Goal: Task Accomplishment & Management: Manage account settings

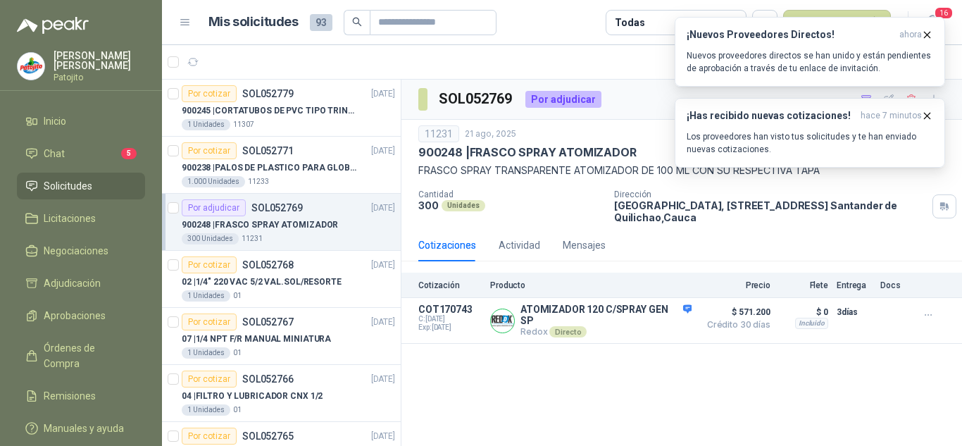
click at [566, 57] on article "1 - 32 de 32" at bounding box center [562, 62] width 800 height 34
click at [45, 161] on link "Chat 5" at bounding box center [81, 153] width 128 height 27
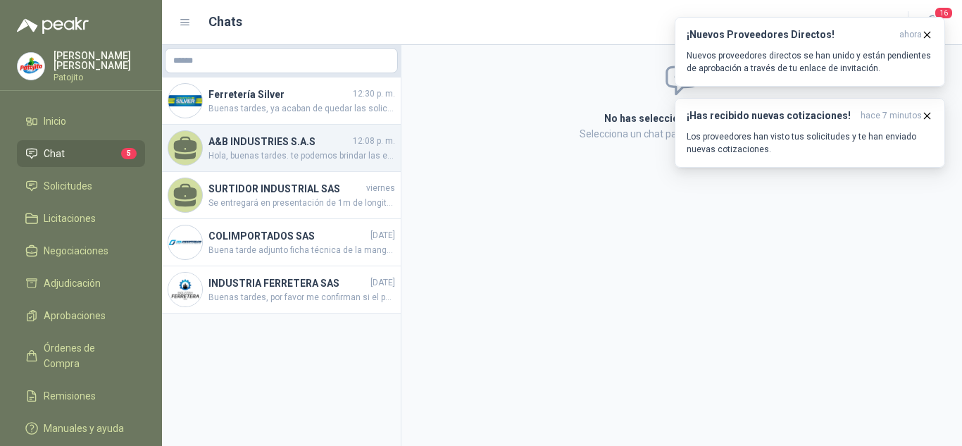
click at [277, 134] on h4 "A&B INDUSTRIES S.A.S" at bounding box center [278, 141] width 141 height 15
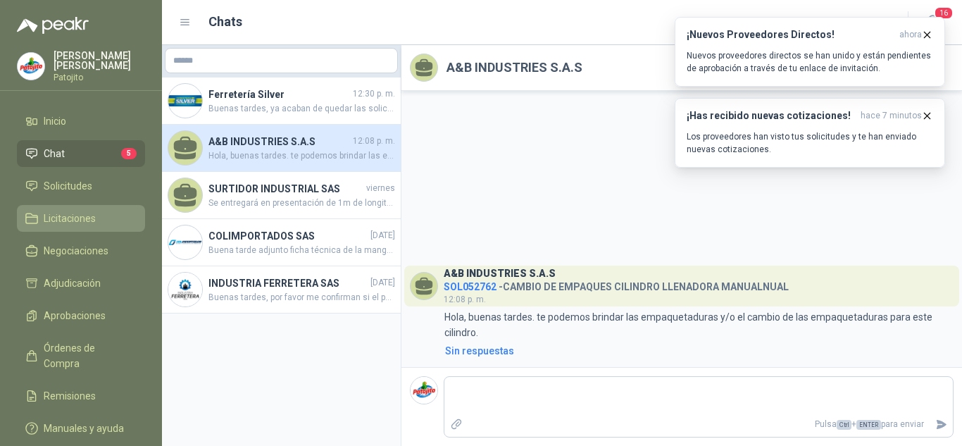
click at [89, 214] on span "Licitaciones" at bounding box center [70, 217] width 52 height 15
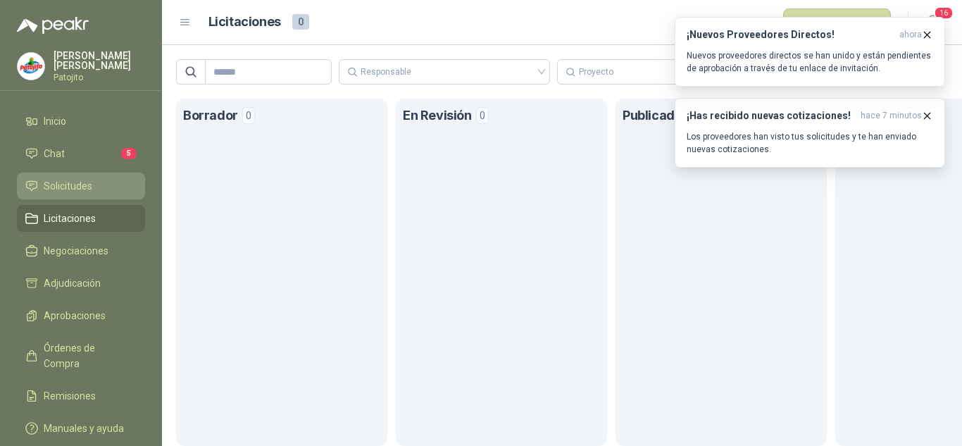
click at [92, 179] on span "Solicitudes" at bounding box center [68, 185] width 49 height 15
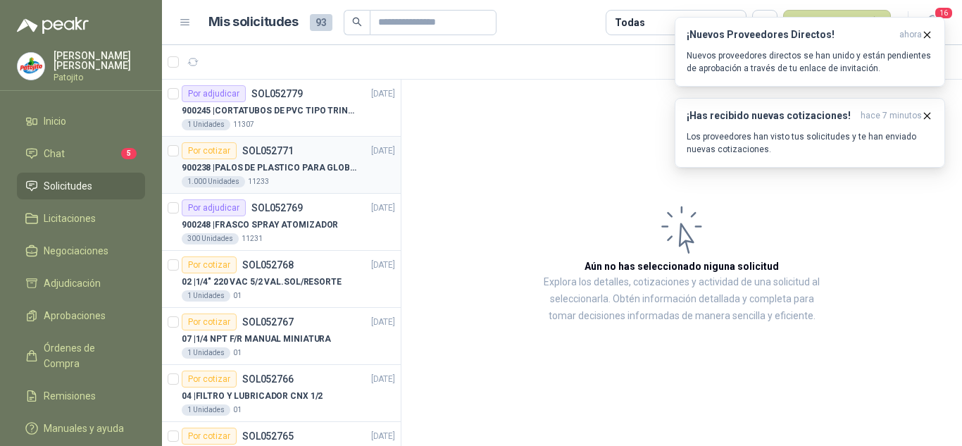
click at [281, 169] on p "900238 | PALOS DE PLASTICO PARA GLOBOS" at bounding box center [269, 167] width 175 height 13
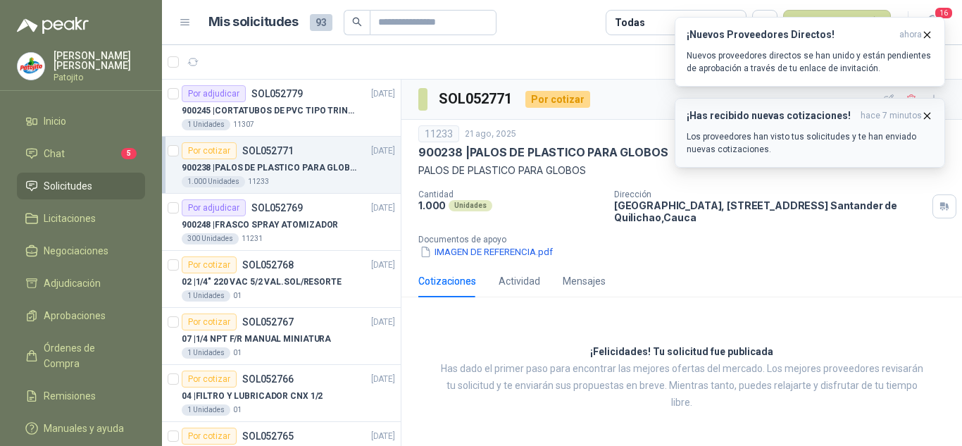
click at [860, 125] on div "¡Has recibido nuevas cotizaciones! hace 7 minutos Los proveedores han visto tus…" at bounding box center [809, 133] width 246 height 46
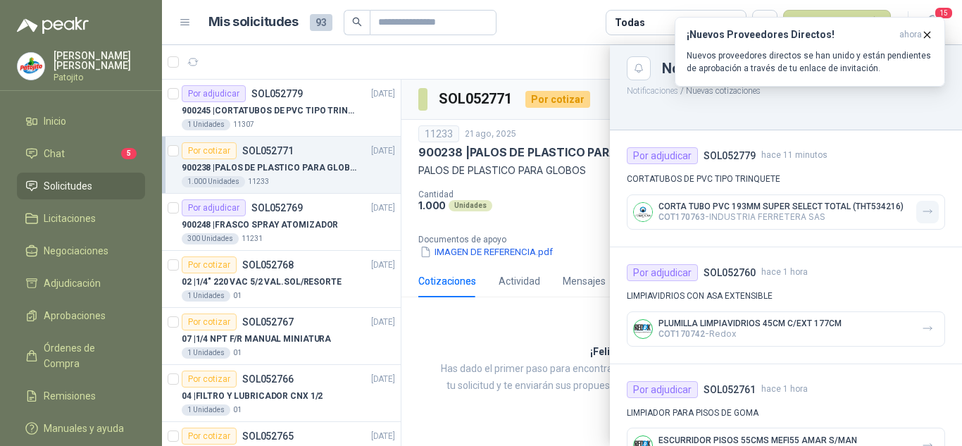
click at [922, 208] on button "button" at bounding box center [927, 212] width 23 height 23
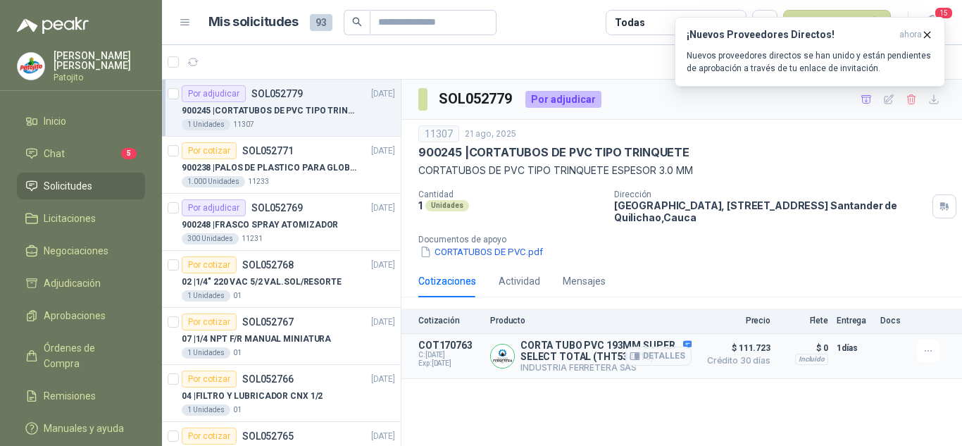
click at [453, 361] on span "Exp: [DATE]" at bounding box center [449, 363] width 63 height 8
click at [669, 354] on button "Detalles" at bounding box center [658, 355] width 66 height 19
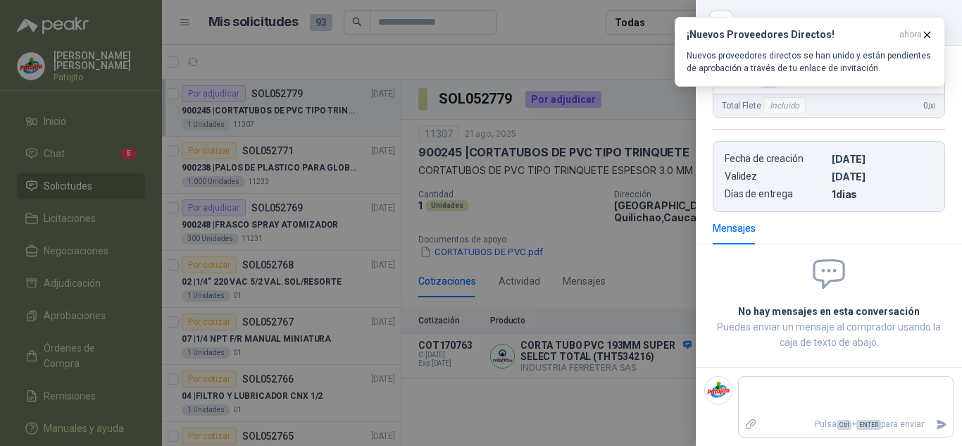
scroll to position [341, 0]
click at [508, 373] on div at bounding box center [481, 223] width 962 height 446
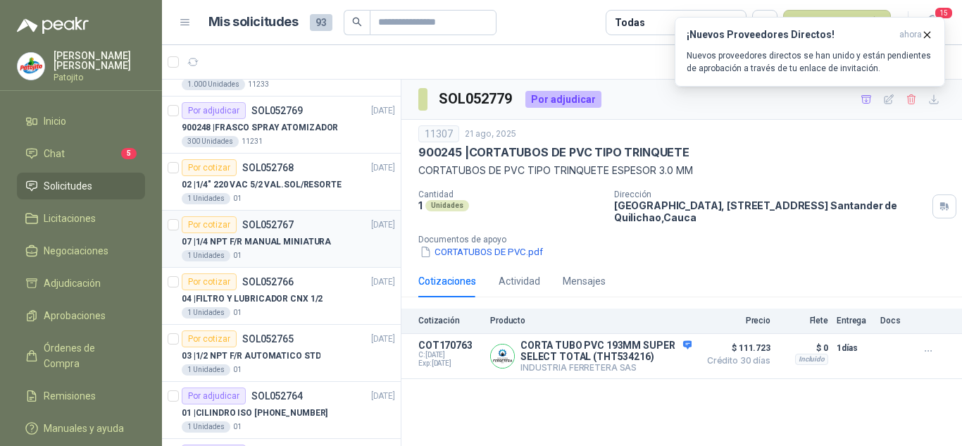
scroll to position [0, 0]
